Goal: Information Seeking & Learning: Learn about a topic

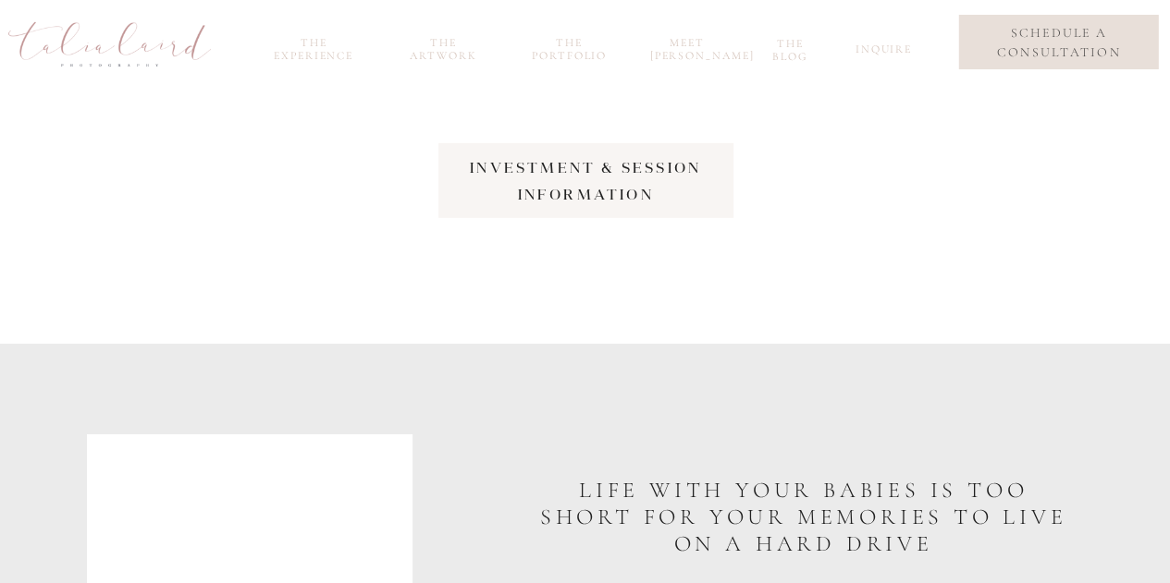
scroll to position [2963, 0]
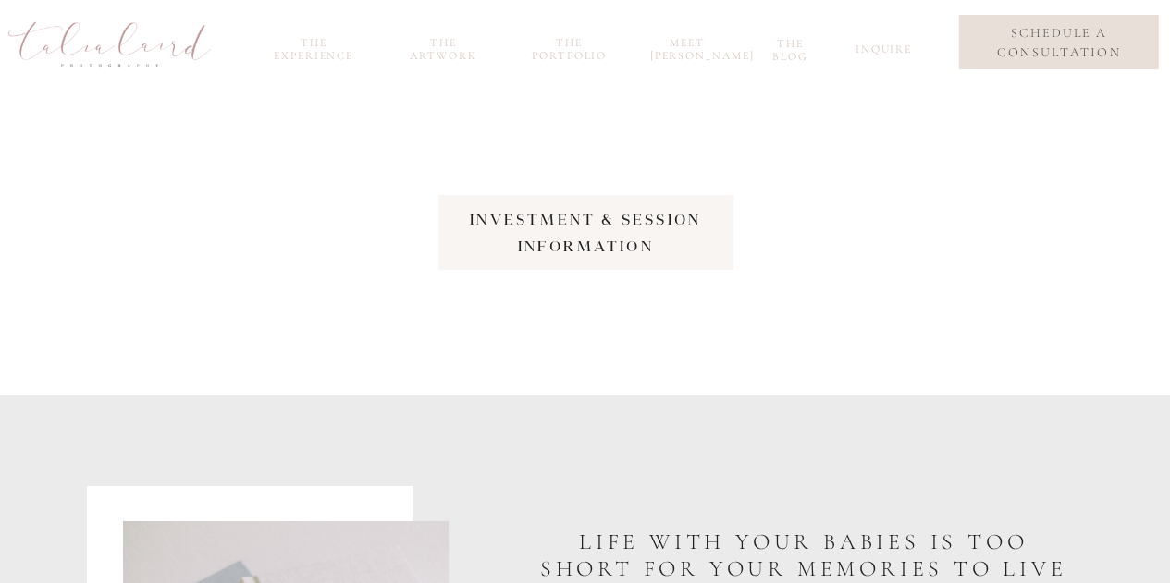
click at [573, 245] on nav "investment & session Information" at bounding box center [586, 232] width 332 height 53
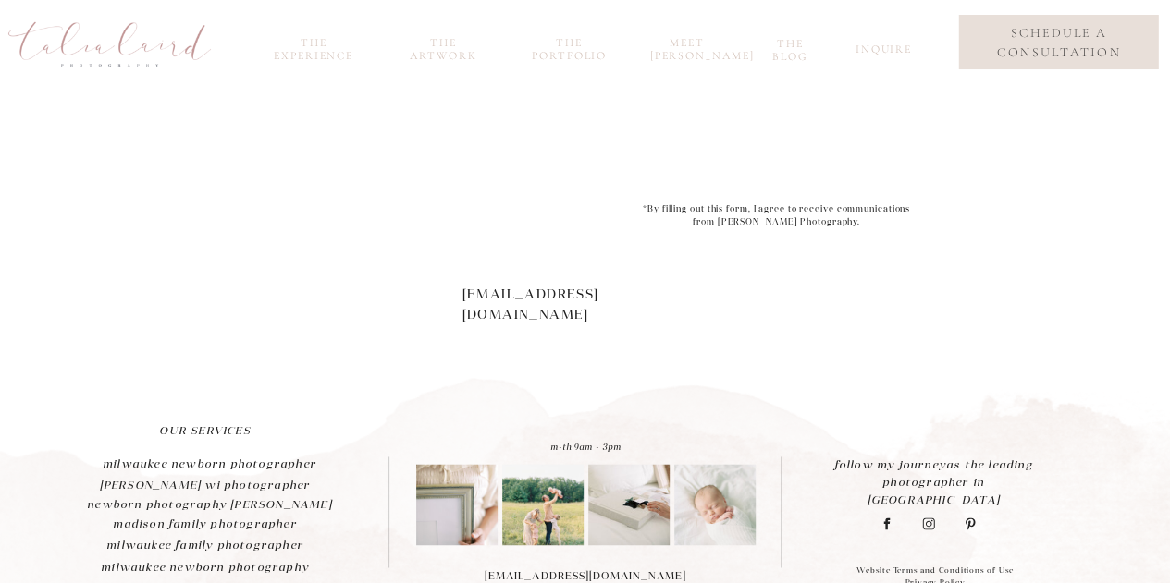
scroll to position [1295, 0]
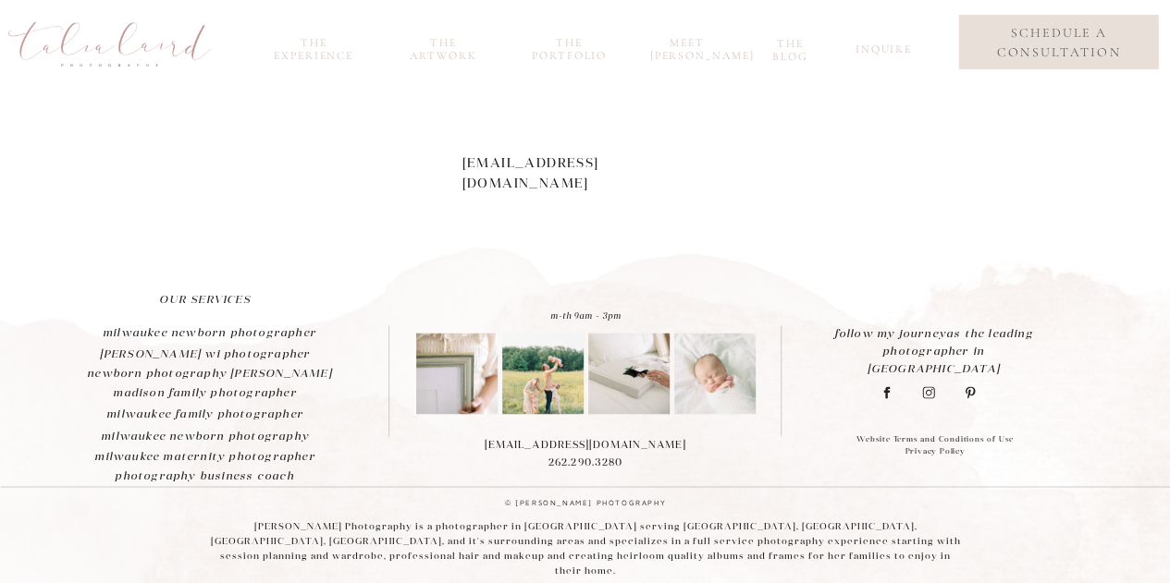
click at [446, 383] on img at bounding box center [456, 373] width 81 height 81
click at [555, 392] on img at bounding box center [542, 373] width 81 height 81
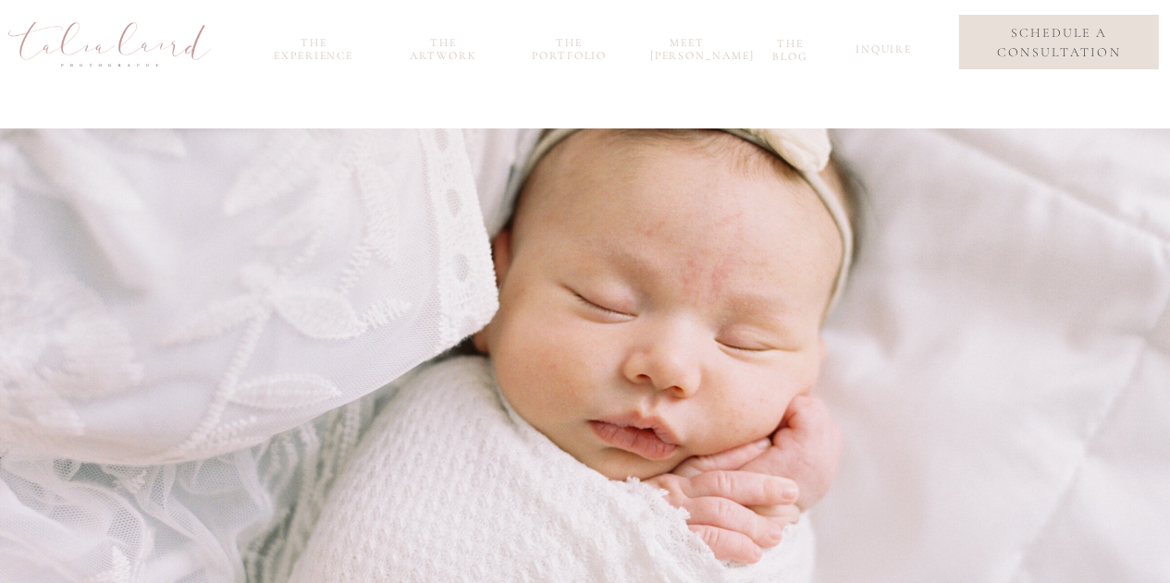
scroll to position [0, 0]
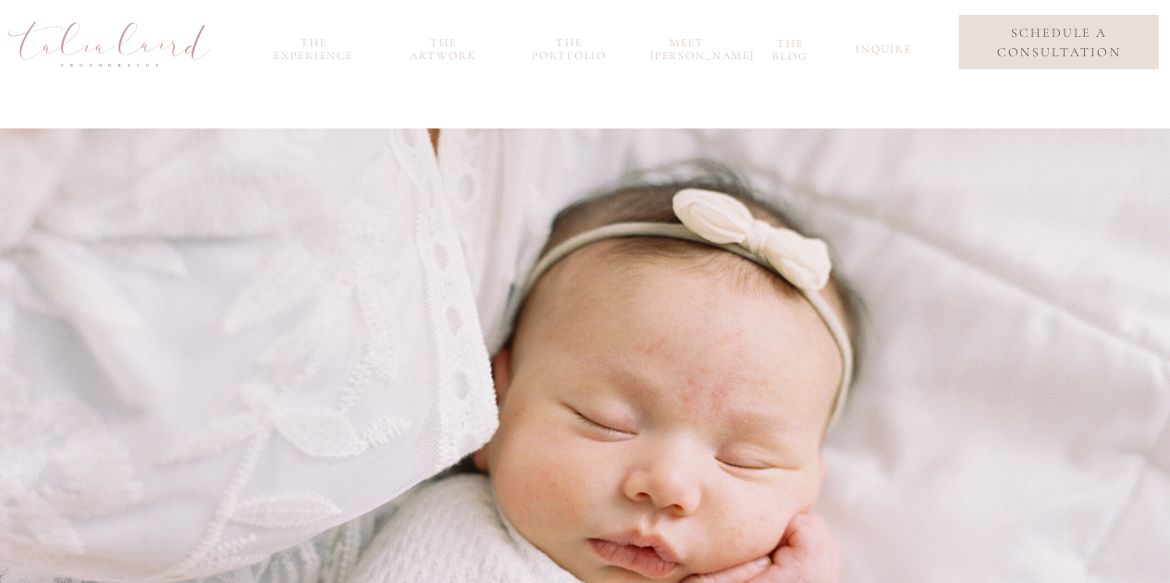
click at [598, 57] on nav "the portfolio" at bounding box center [569, 46] width 89 height 21
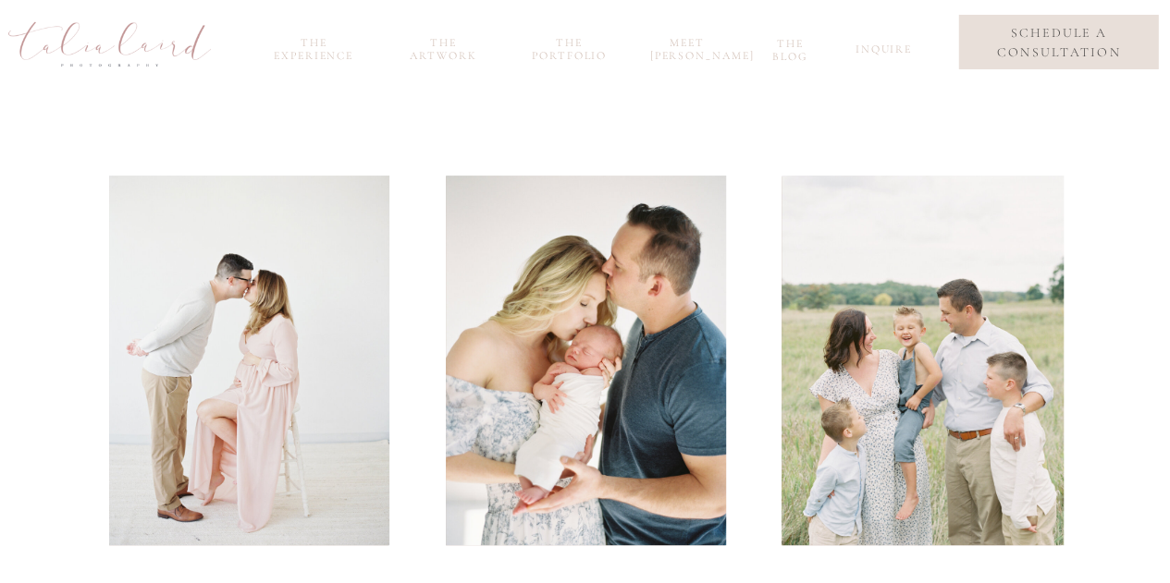
scroll to position [159, 0]
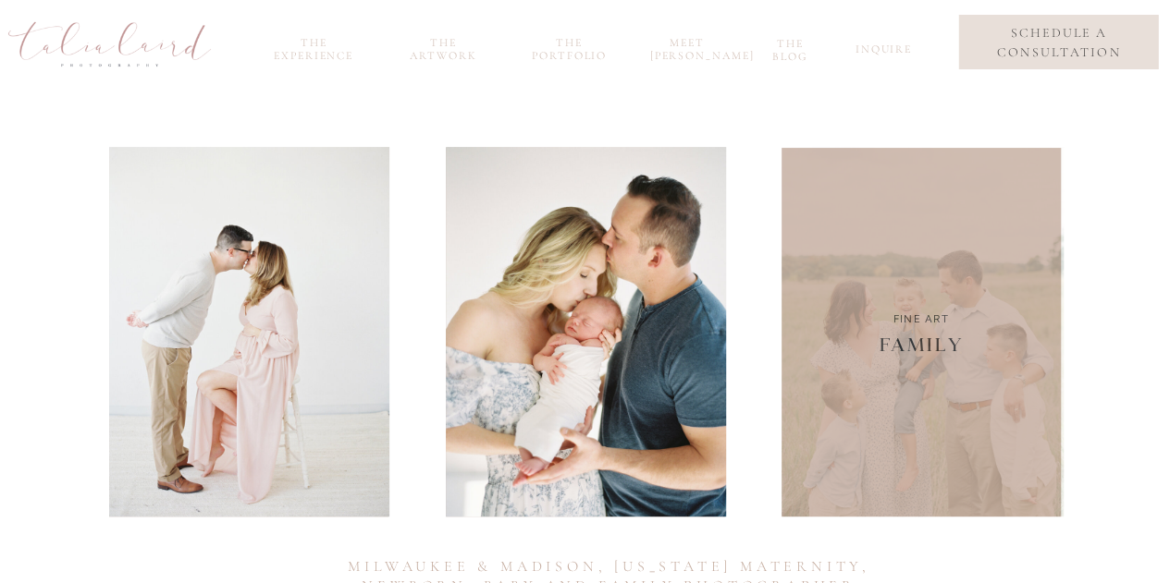
click at [945, 348] on div at bounding box center [922, 332] width 282 height 370
